Goal: Register for event/course

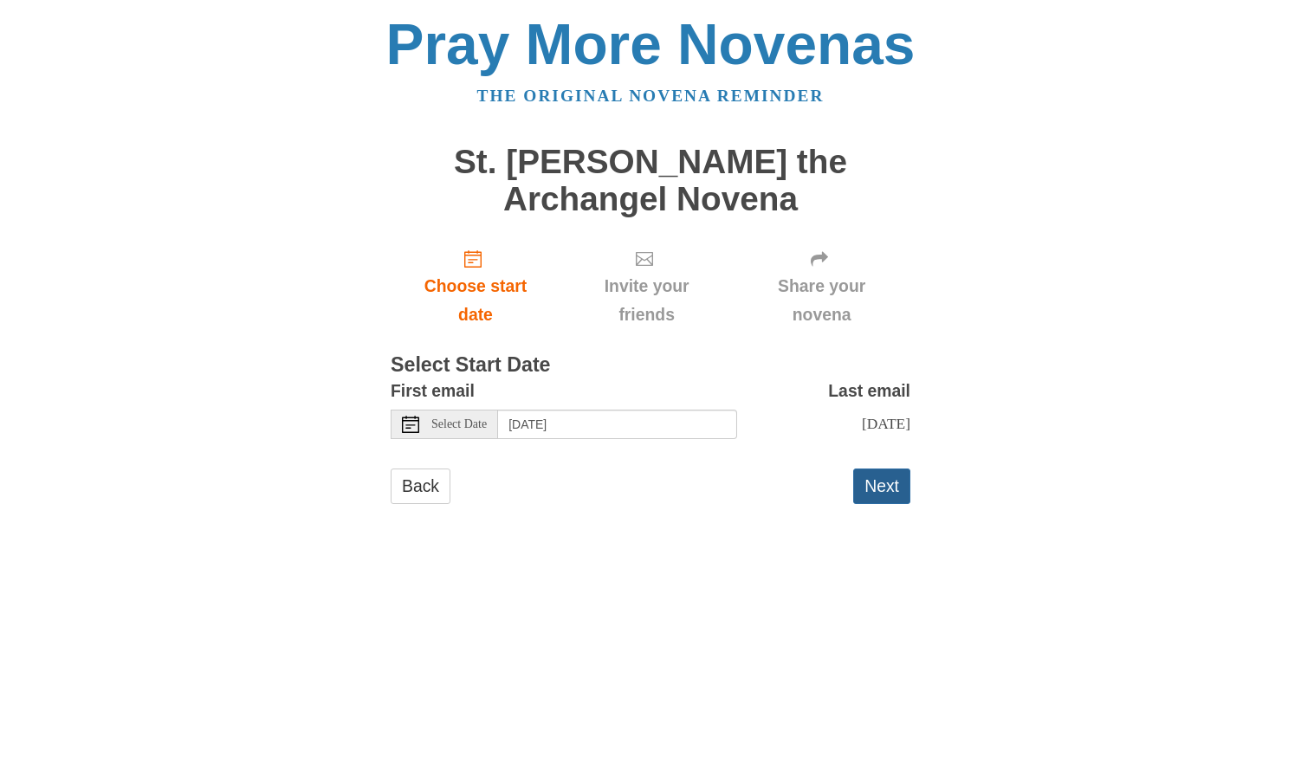
click at [884, 486] on button "Next" at bounding box center [881, 487] width 57 height 36
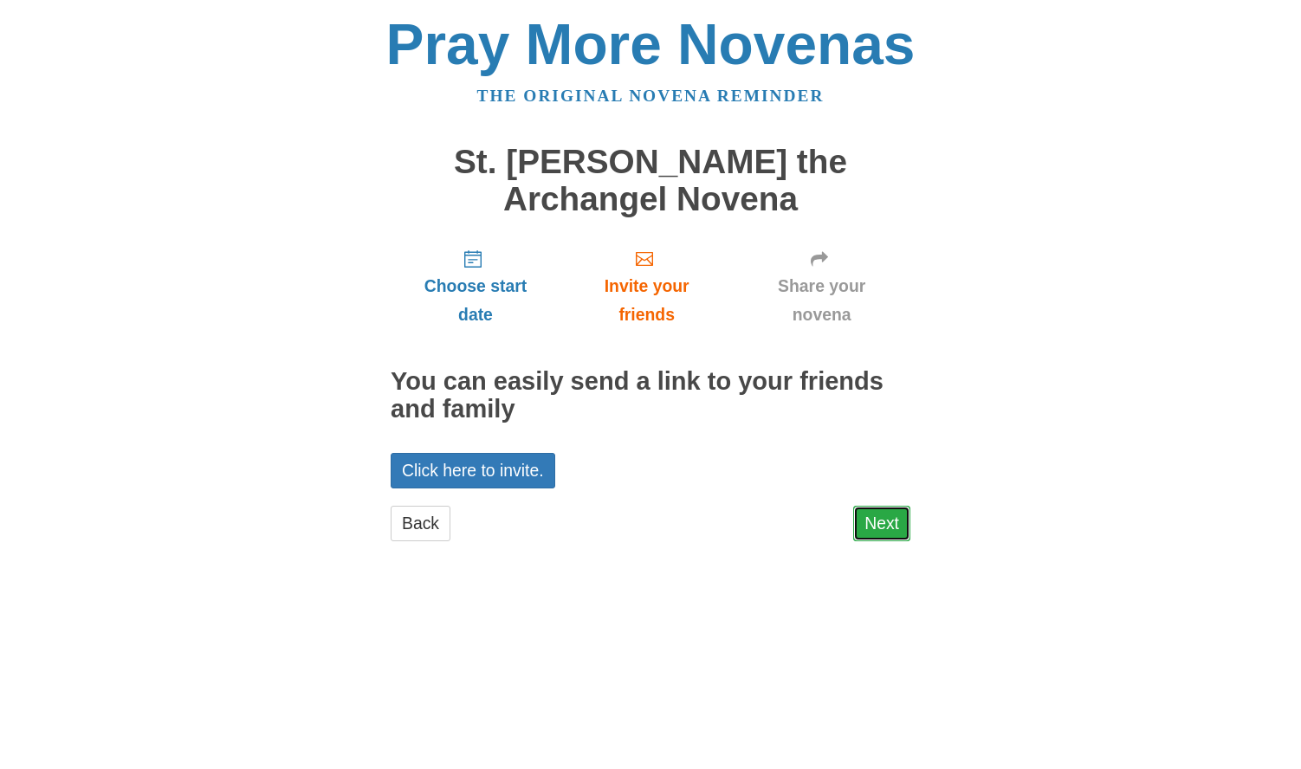
click at [872, 521] on link "Next" at bounding box center [881, 524] width 57 height 36
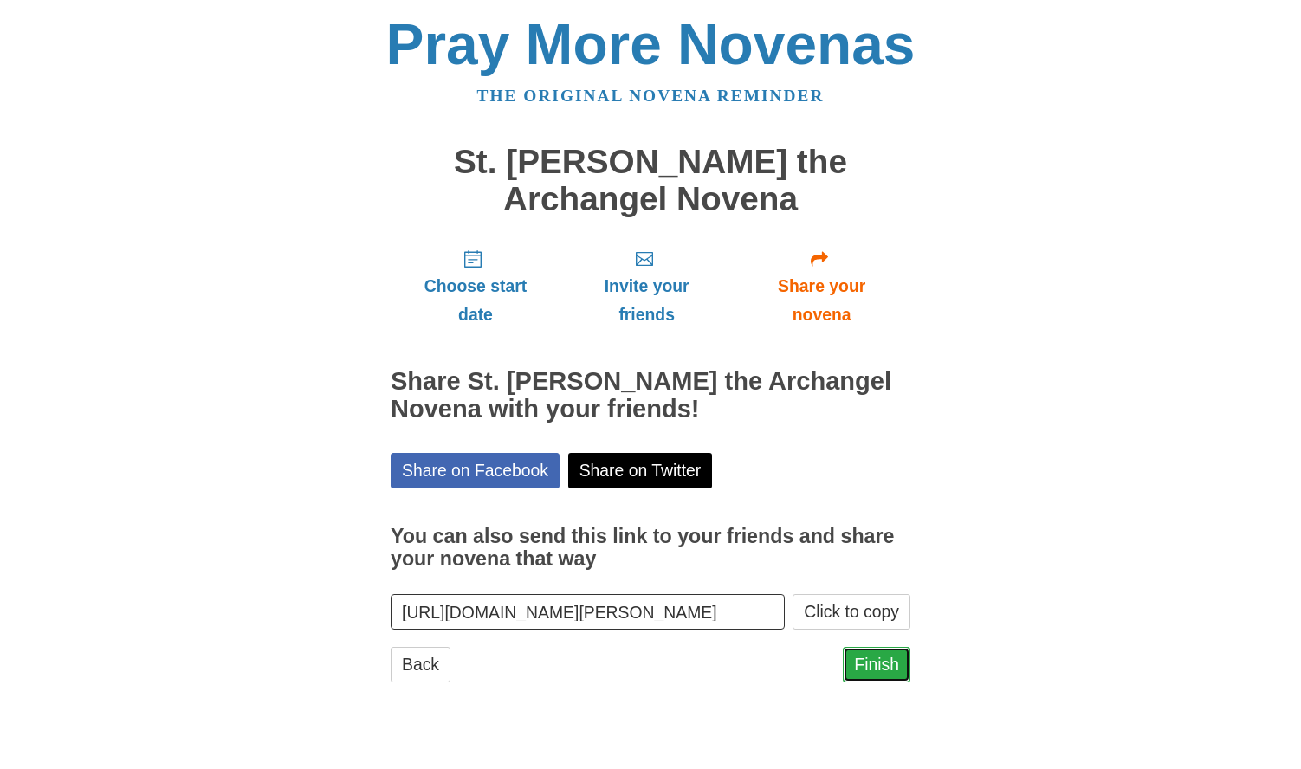
click at [865, 665] on link "Finish" at bounding box center [877, 665] width 68 height 36
